Goal: Task Accomplishment & Management: Manage account settings

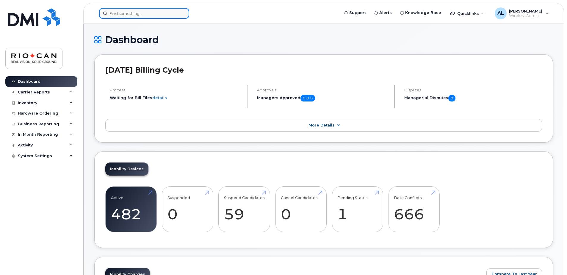
click at [118, 16] on input at bounding box center [144, 13] width 90 height 11
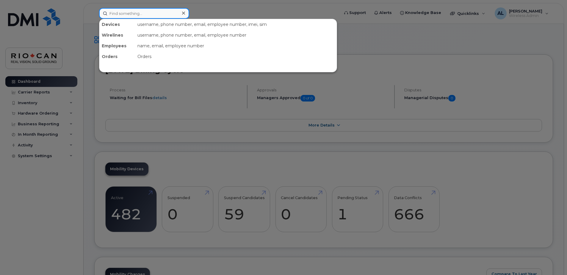
type input "f"
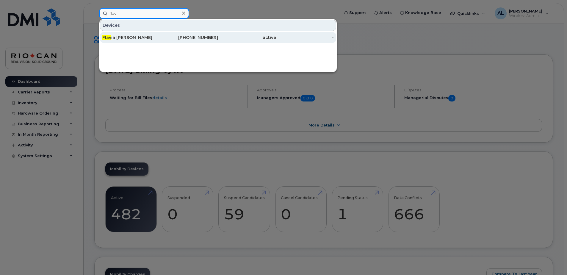
type input "flav"
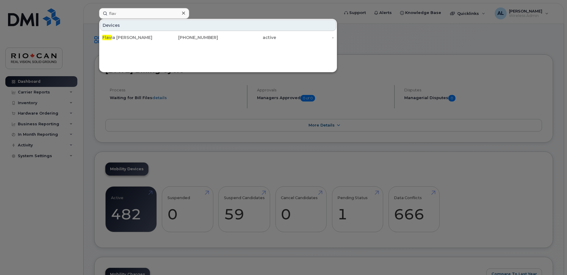
drag, startPoint x: 150, startPoint y: 37, endPoint x: 206, endPoint y: 54, distance: 58.3
click at [150, 37] on div "Flav ia De Martino" at bounding box center [131, 38] width 58 height 6
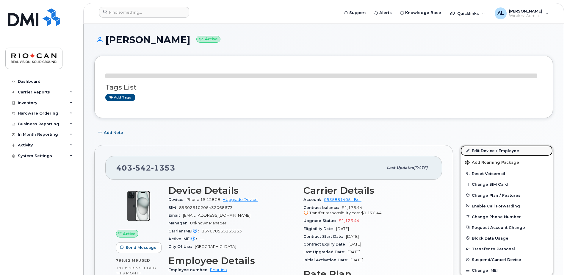
click at [486, 153] on link "Edit Device / Employee" at bounding box center [506, 150] width 92 height 11
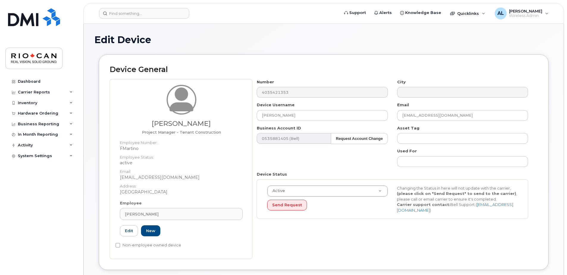
select select "162881"
drag, startPoint x: 243, startPoint y: 120, endPoint x: 117, endPoint y: 101, distance: 127.2
click at [110, 108] on div "Flavia De Martino Project Manager - Tenant Construction Employee Number: FMarti…" at bounding box center [324, 169] width 428 height 180
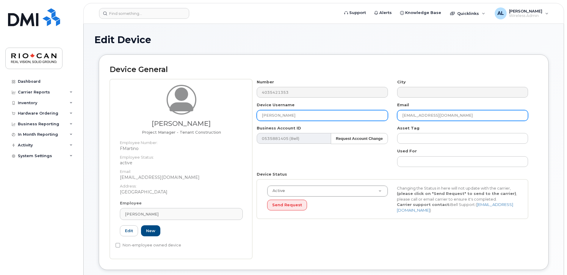
type input "Shah Razi"
drag, startPoint x: 425, startPoint y: 116, endPoint x: 382, endPoint y: 113, distance: 43.8
click at [383, 116] on div "Number 4035421353 City Device Username Shah Razi Email FDeMartino@riocan.com Bu…" at bounding box center [392, 151] width 281 height 144
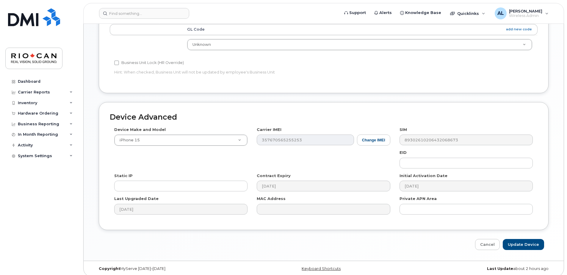
scroll to position [284, 0]
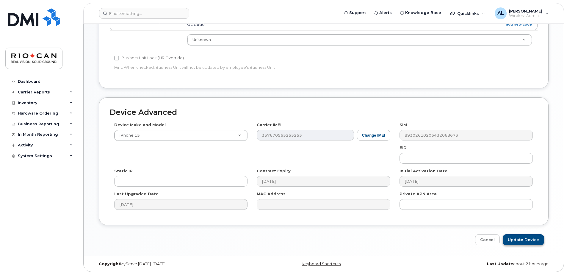
type input "srazi@riocan.com"
click at [540, 240] on input "Update Device" at bounding box center [523, 239] width 41 height 11
type input "Saving..."
